Goal: Find specific page/section: Find specific page/section

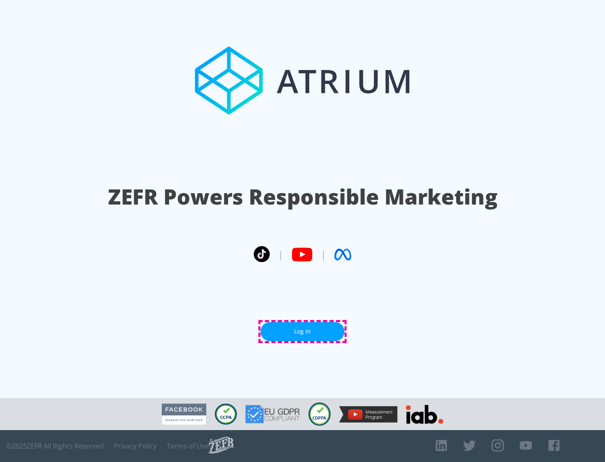
click at [303, 332] on link "Log In" at bounding box center [302, 331] width 84 height 19
